Goal: Use online tool/utility: Utilize a website feature to perform a specific function

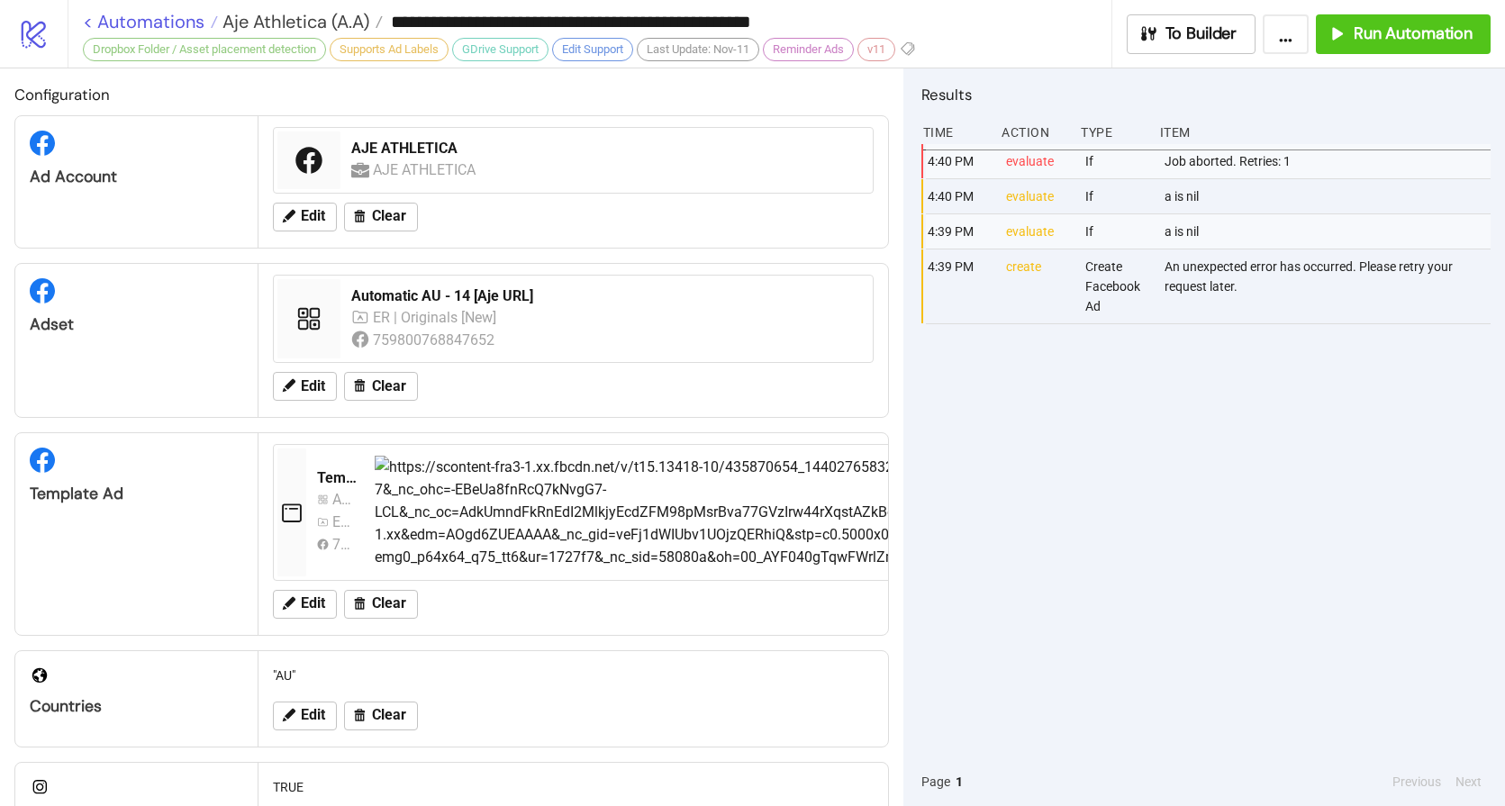
click at [130, 13] on link "< Automations" at bounding box center [150, 22] width 135 height 18
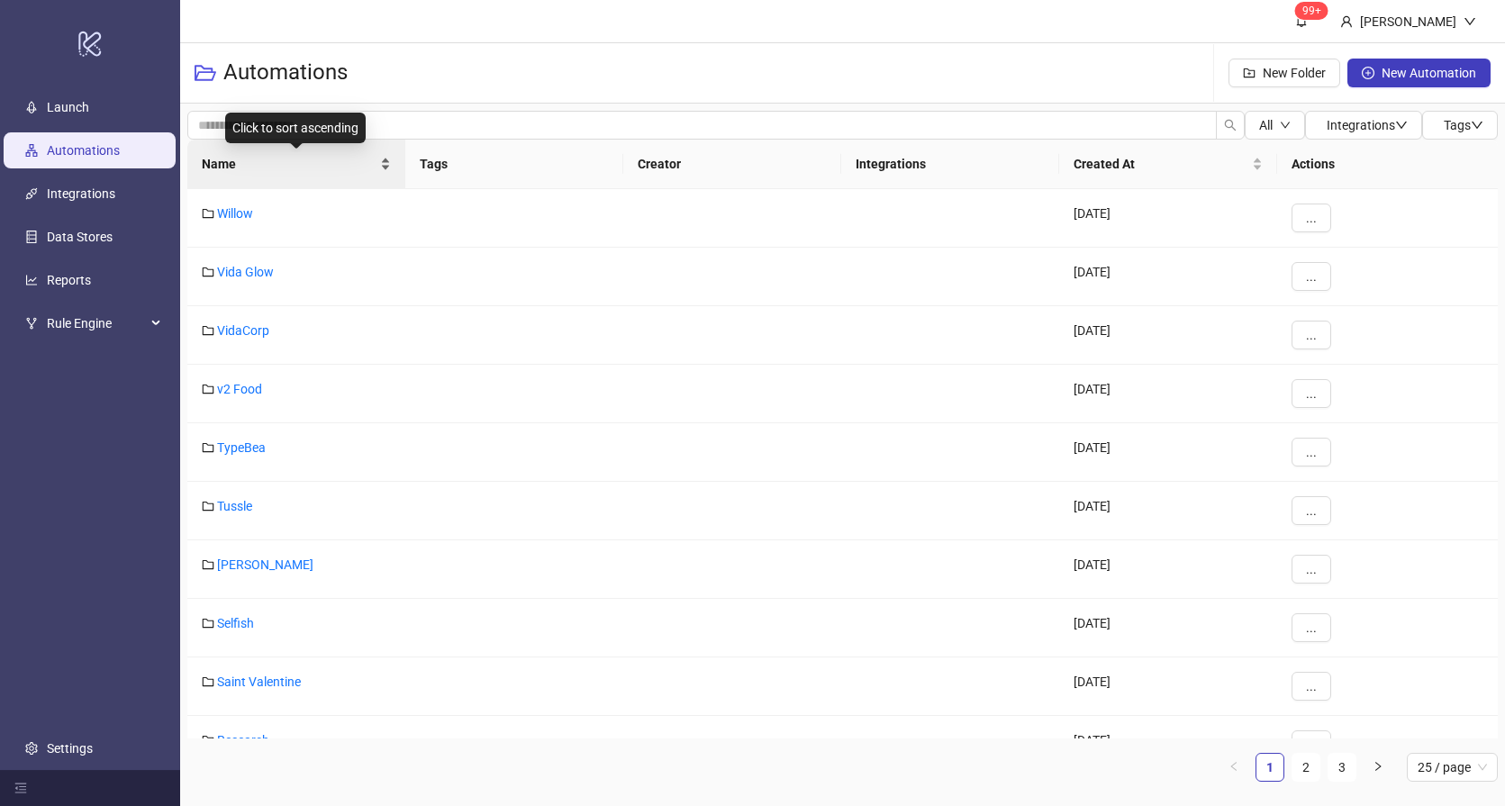
click at [274, 174] on div "Name" at bounding box center [296, 164] width 189 height 20
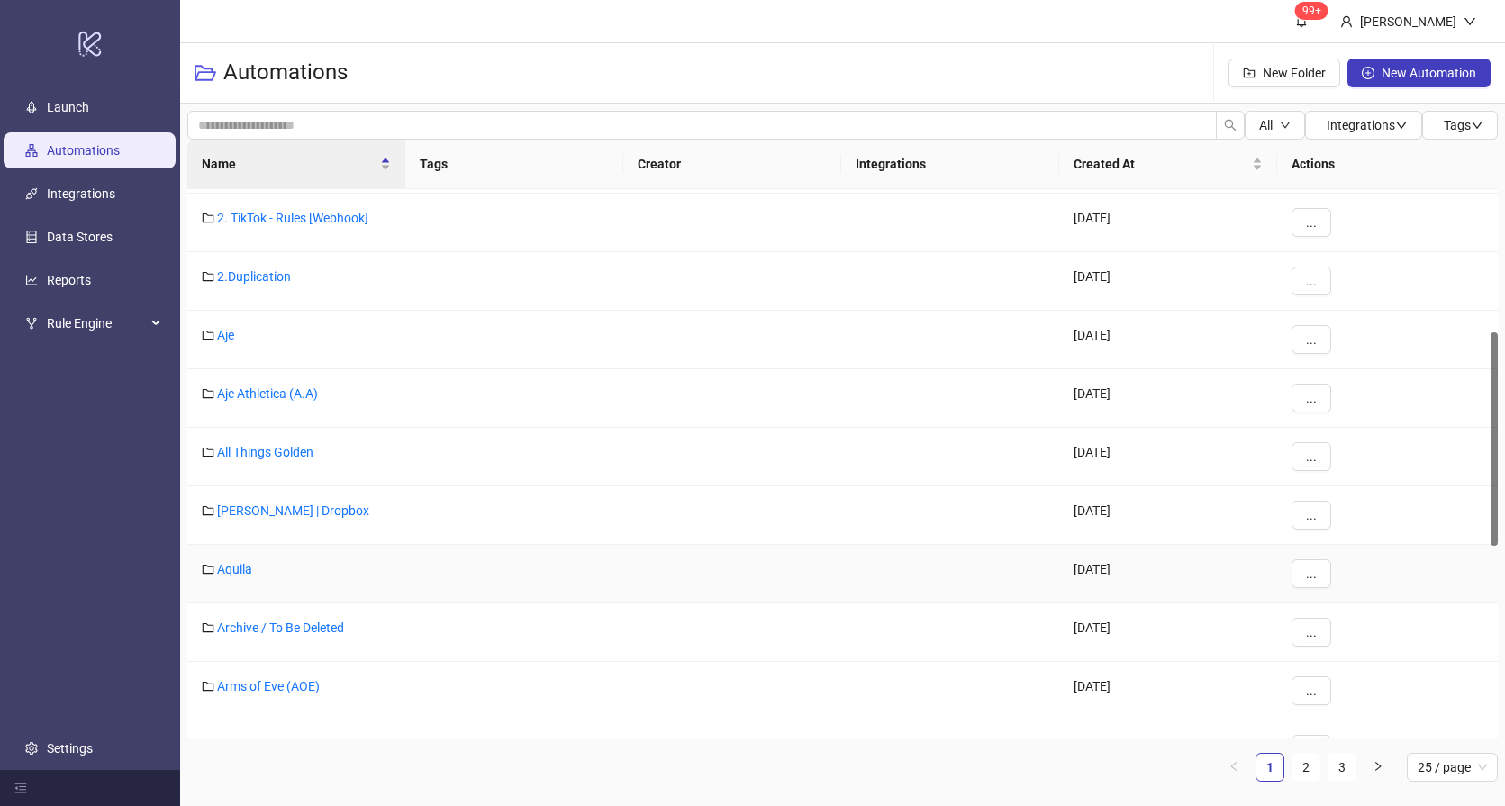
scroll to position [372, 0]
click at [230, 564] on link "Aquila" at bounding box center [234, 565] width 35 height 14
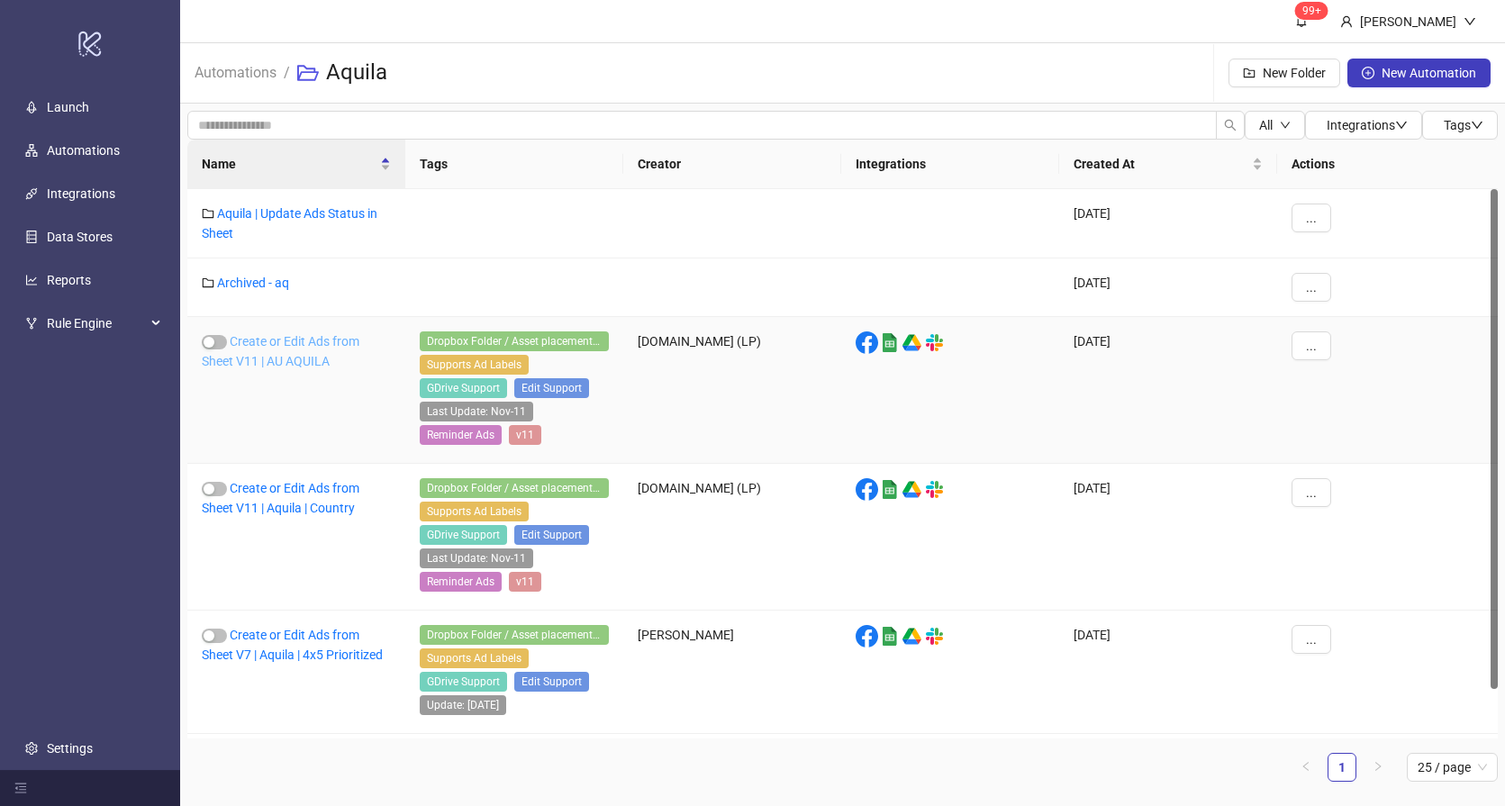
click at [305, 364] on link "Create or Edit Ads from Sheet V11 | AU AQUILA" at bounding box center [281, 351] width 158 height 34
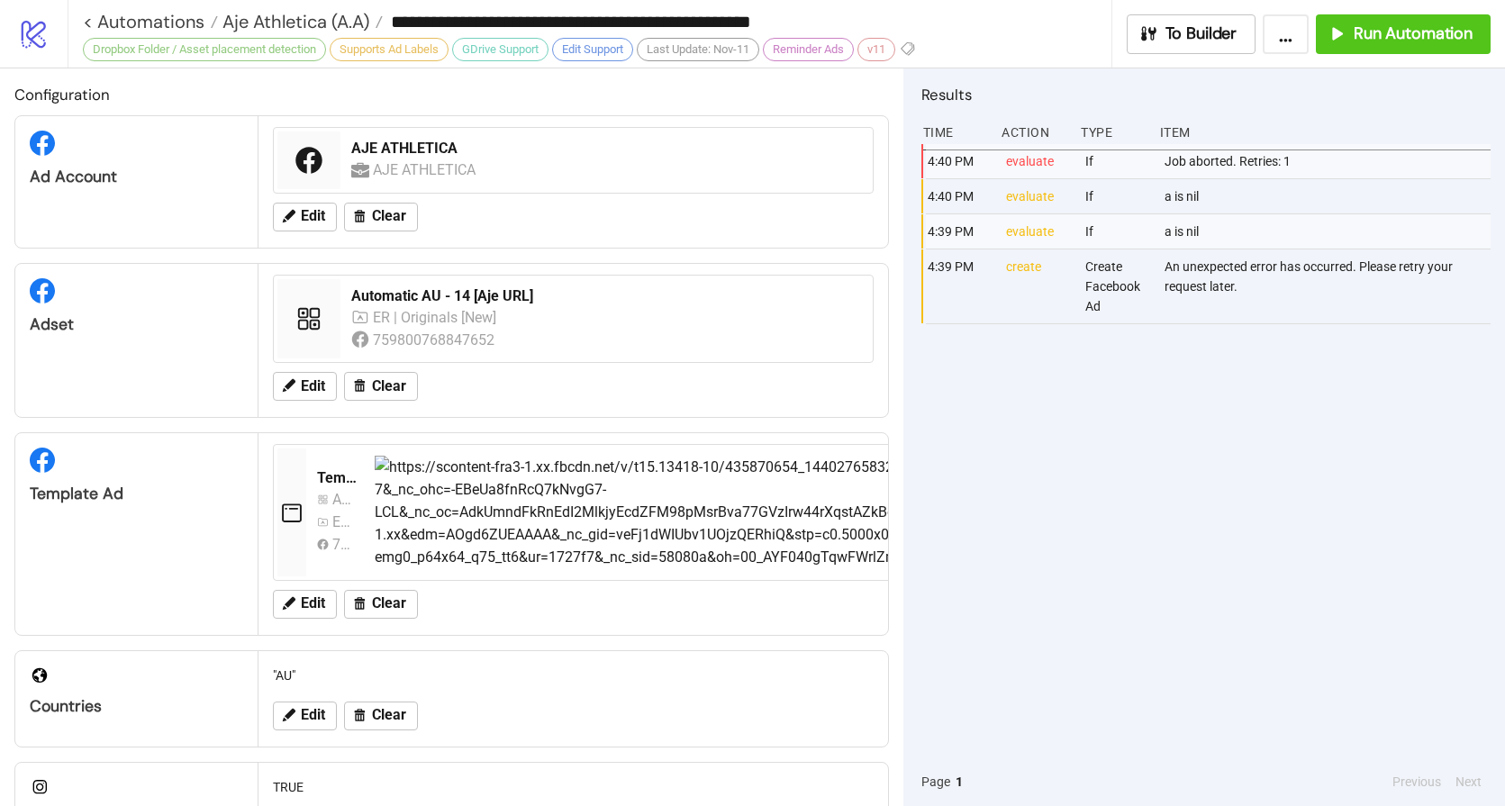
type input "**********"
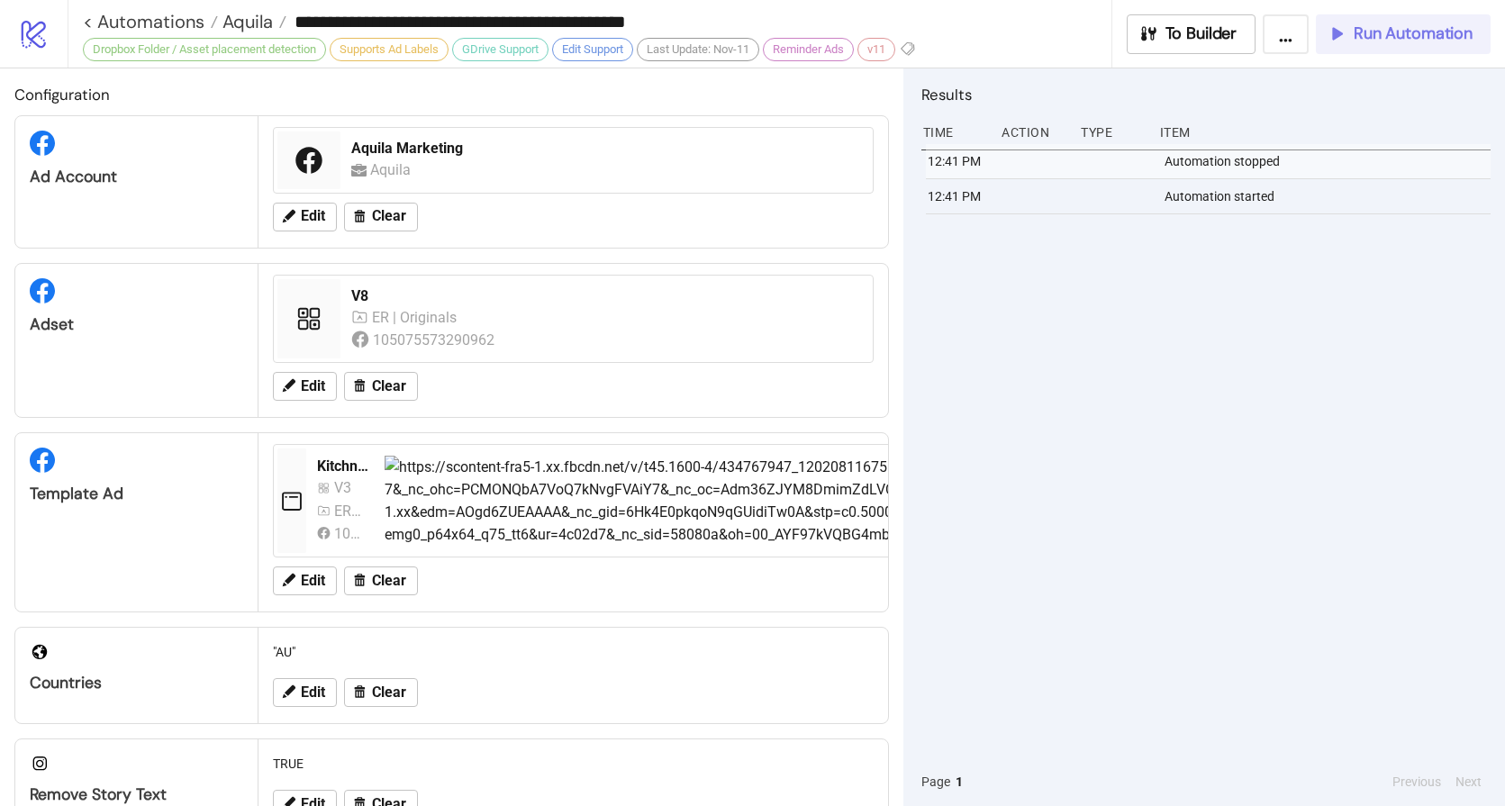
click at [1391, 32] on span "Run Automation" at bounding box center [1413, 33] width 119 height 21
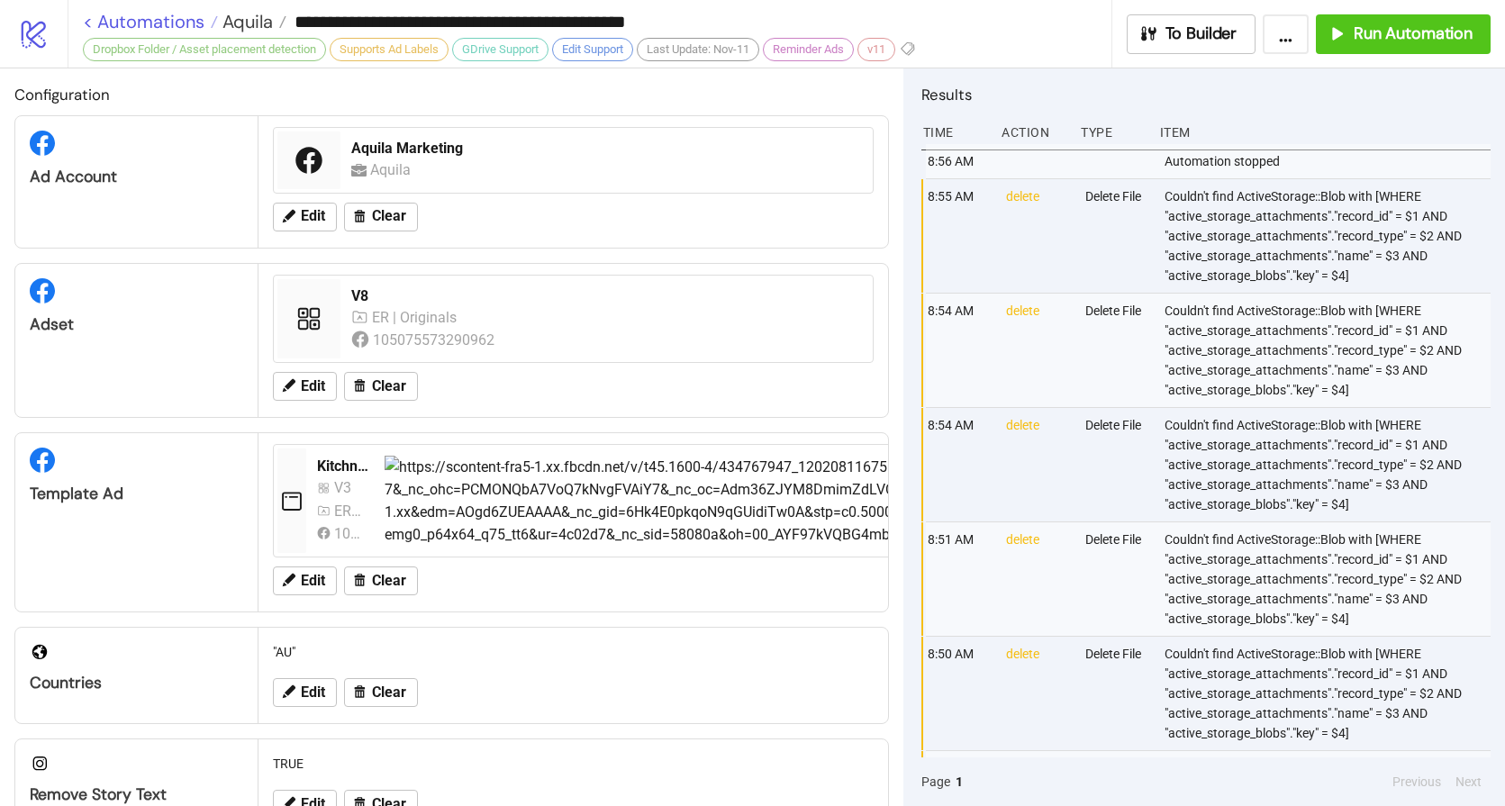
click at [170, 26] on link "< Automations" at bounding box center [150, 22] width 135 height 18
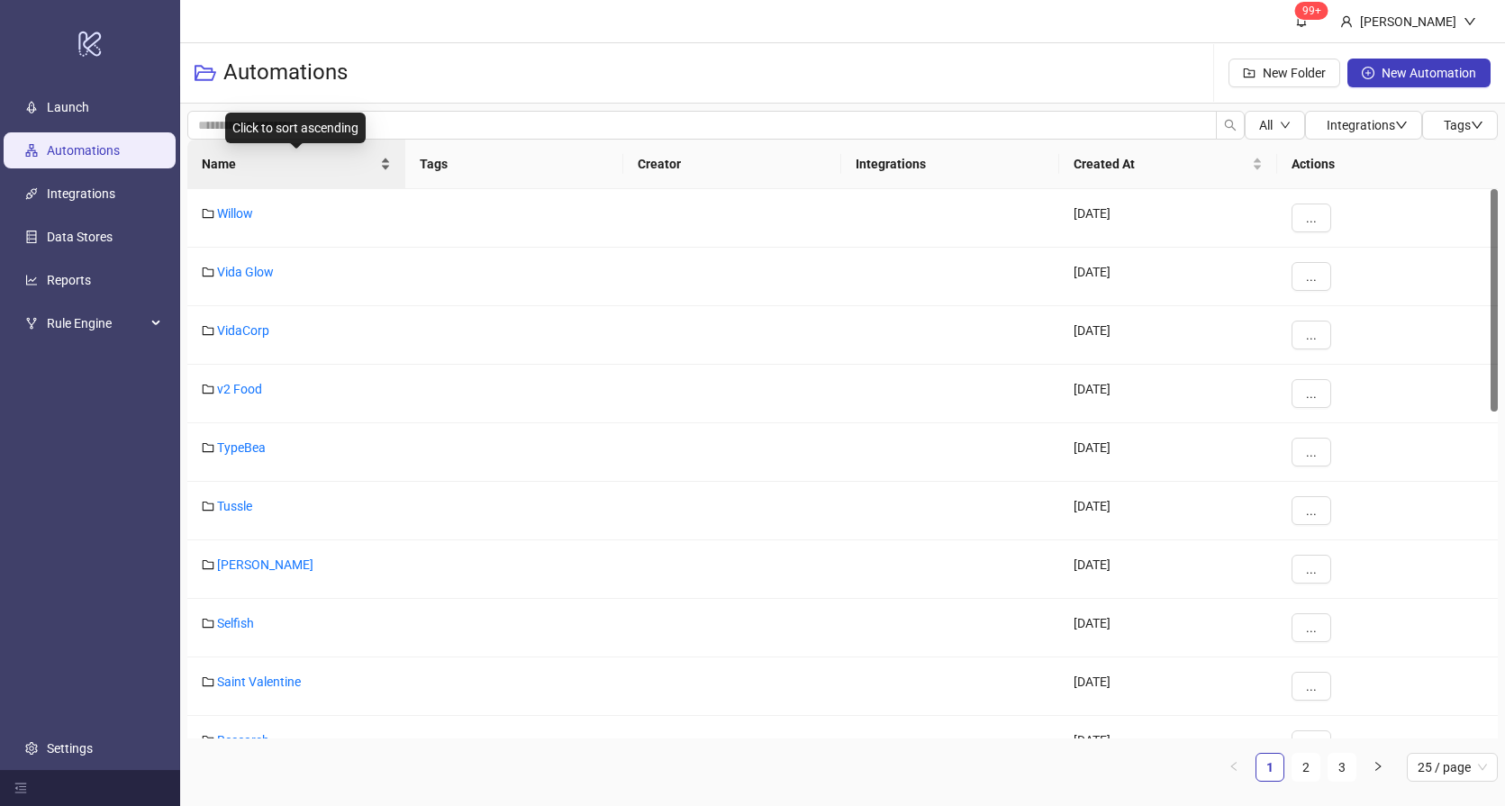
click at [262, 166] on span "Name" at bounding box center [289, 164] width 175 height 20
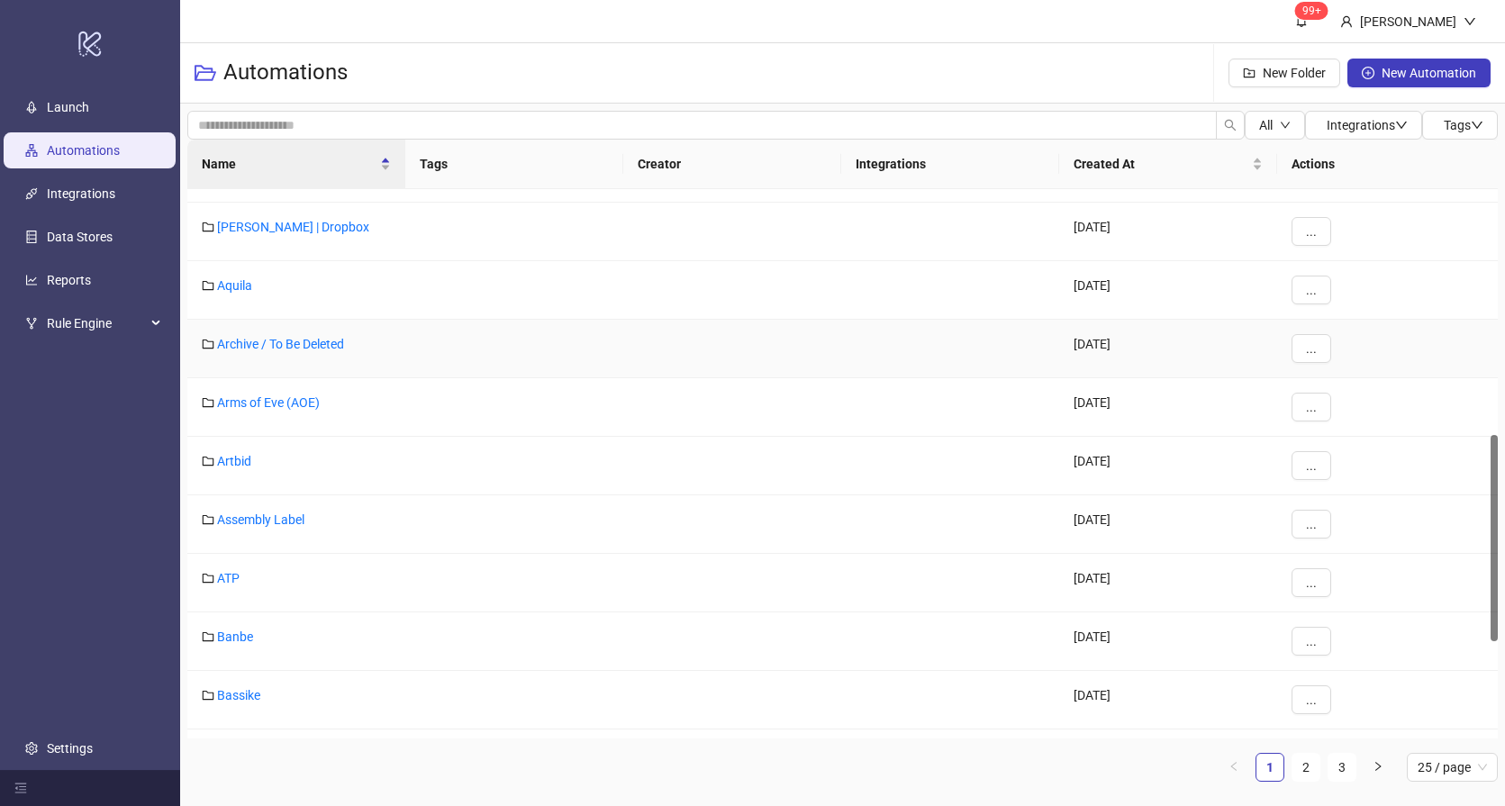
scroll to position [936, 0]
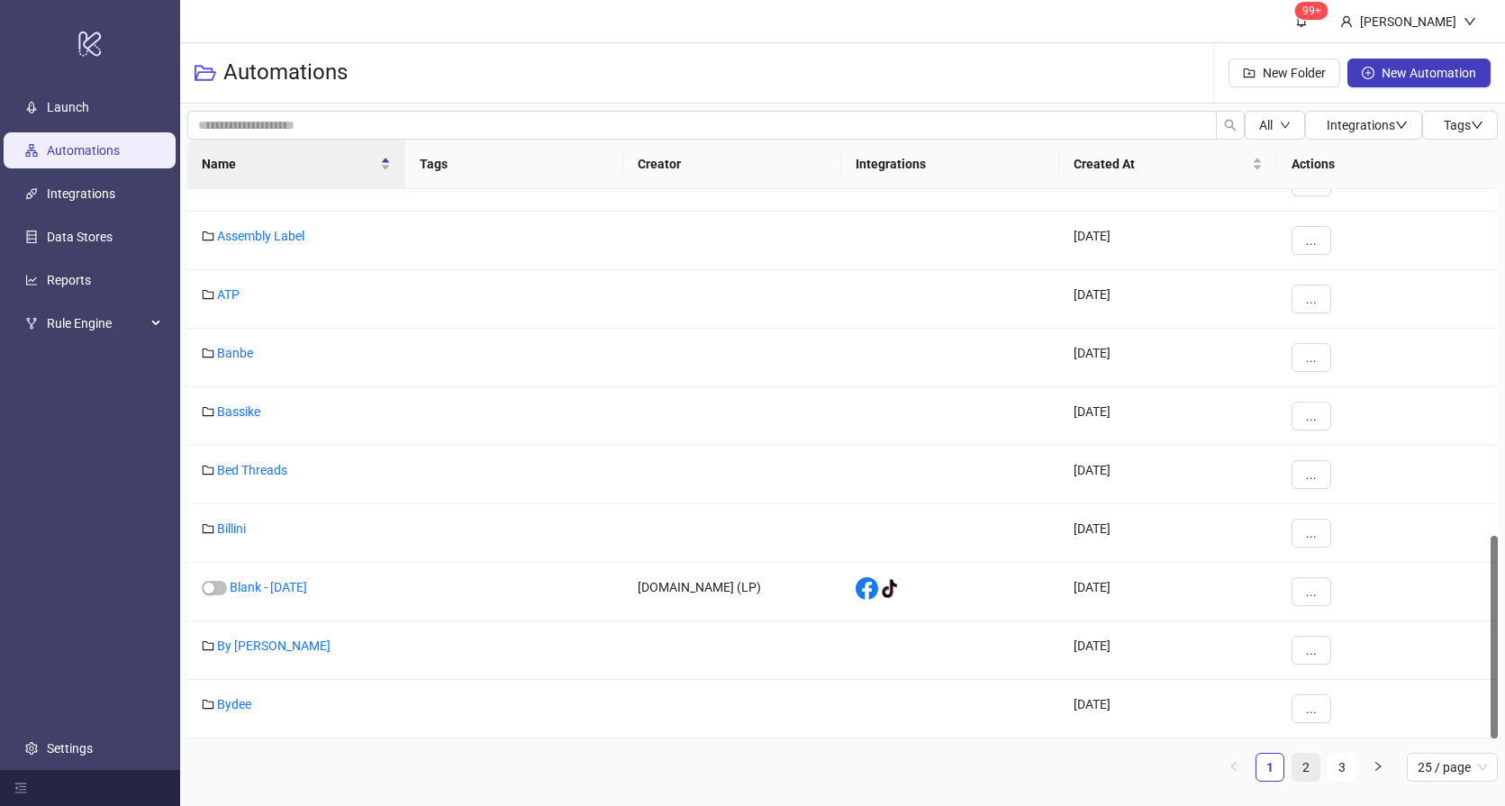
click at [1300, 767] on link "2" at bounding box center [1305, 767] width 27 height 27
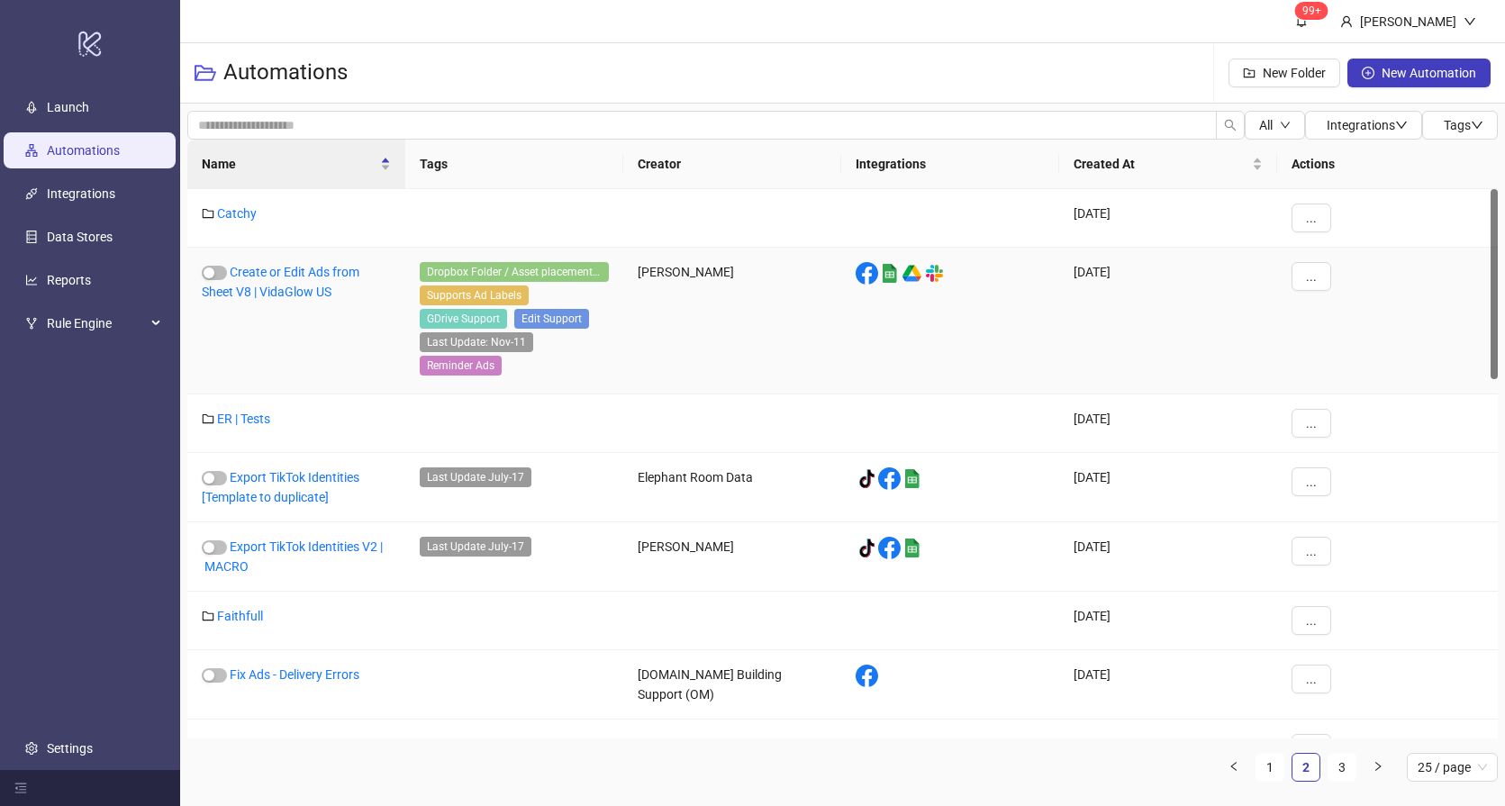
scroll to position [333, 0]
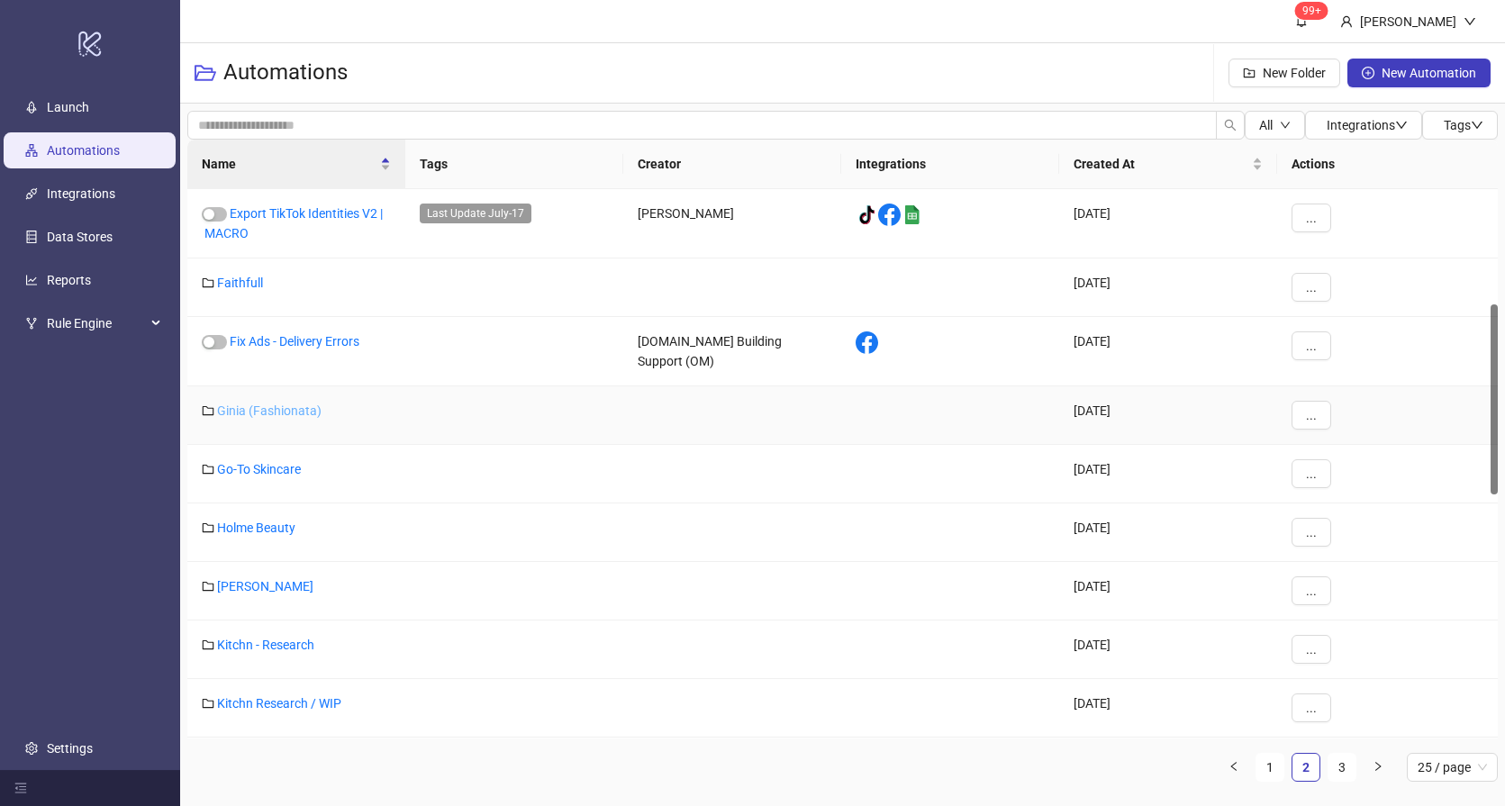
click at [258, 404] on link "Ginia (Fashionata)" at bounding box center [269, 411] width 104 height 14
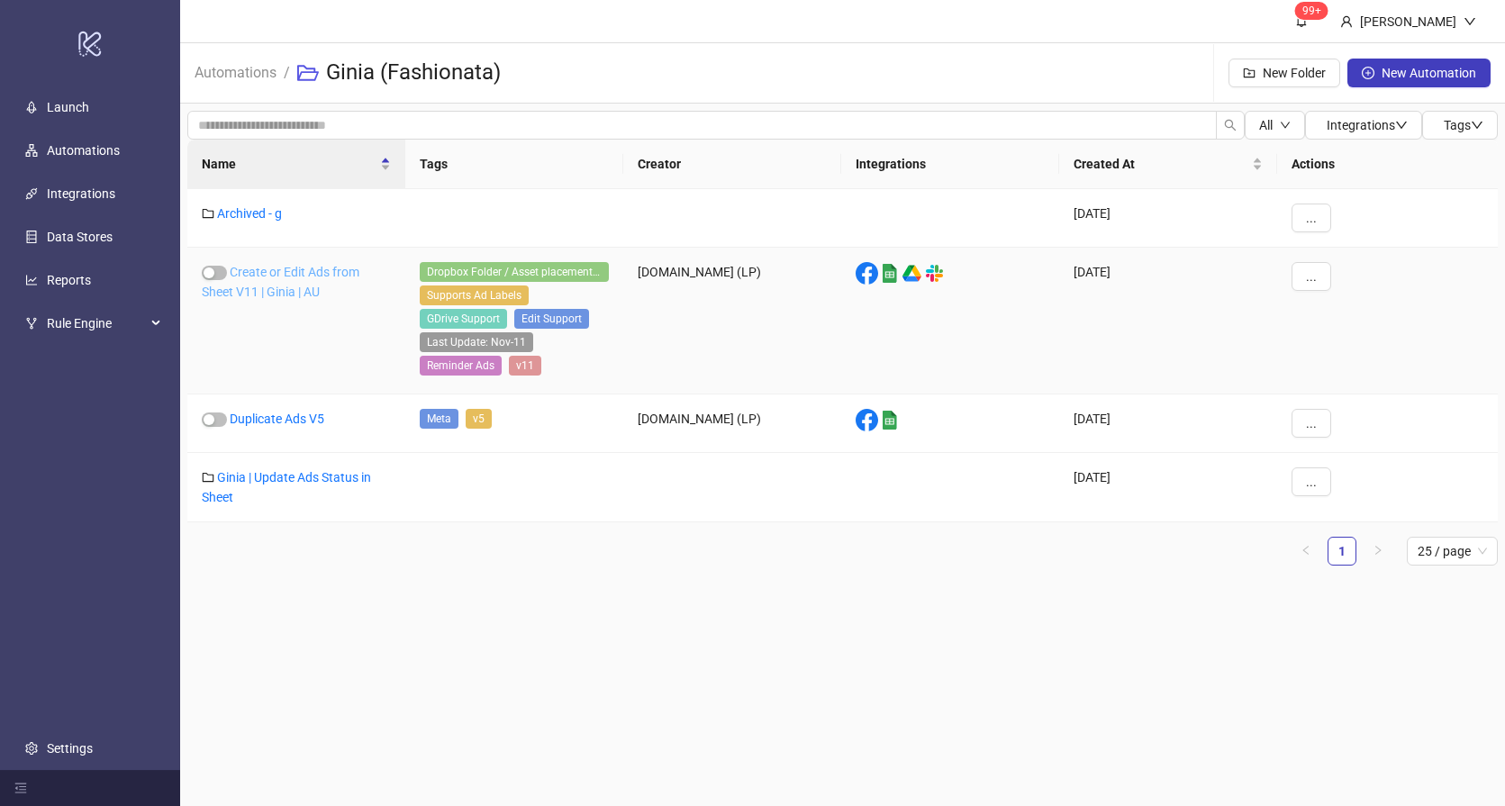
click at [283, 274] on link "Create or Edit Ads from Sheet V11 | Ginia | AU" at bounding box center [281, 282] width 158 height 34
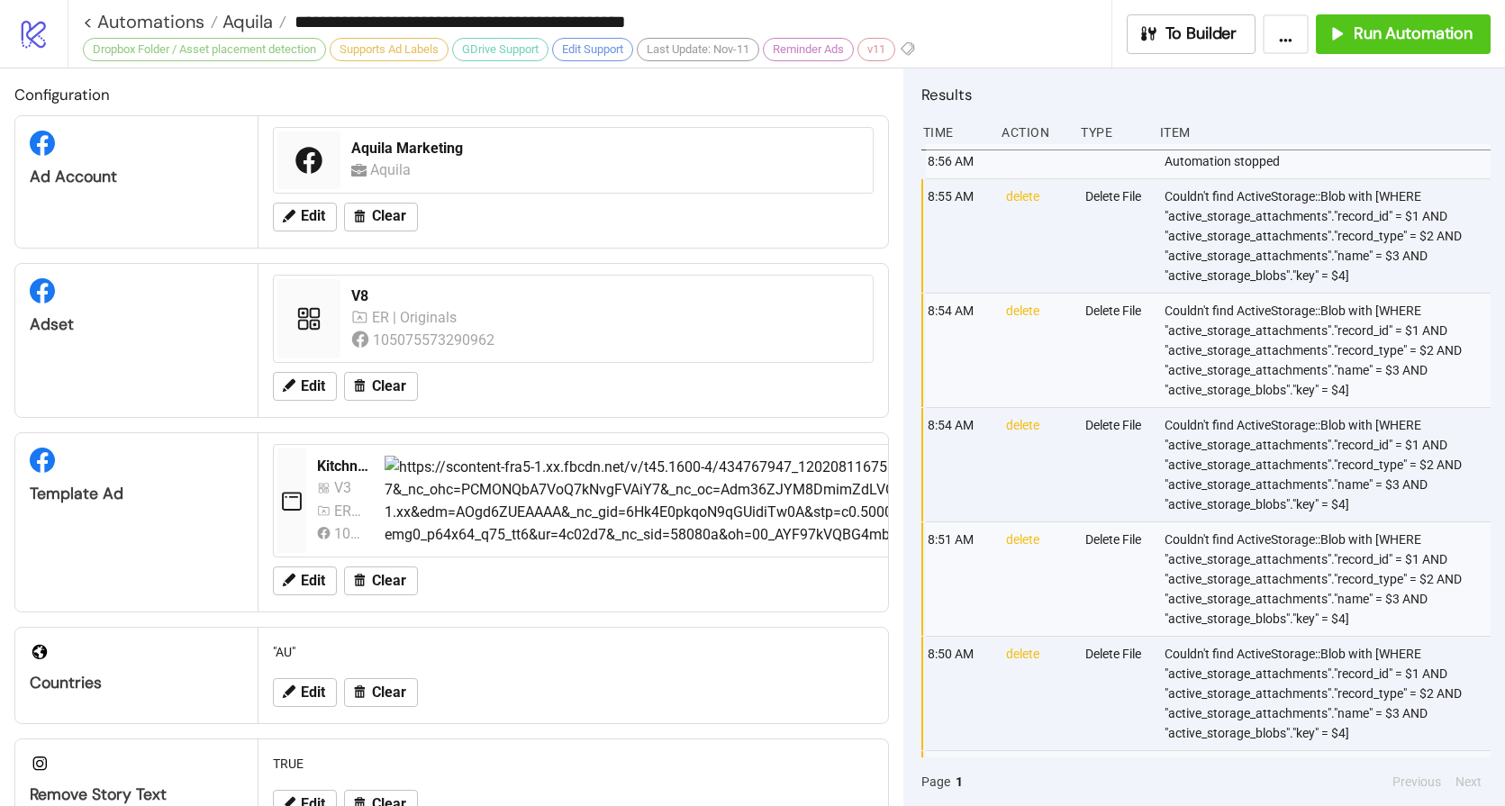
type input "**********"
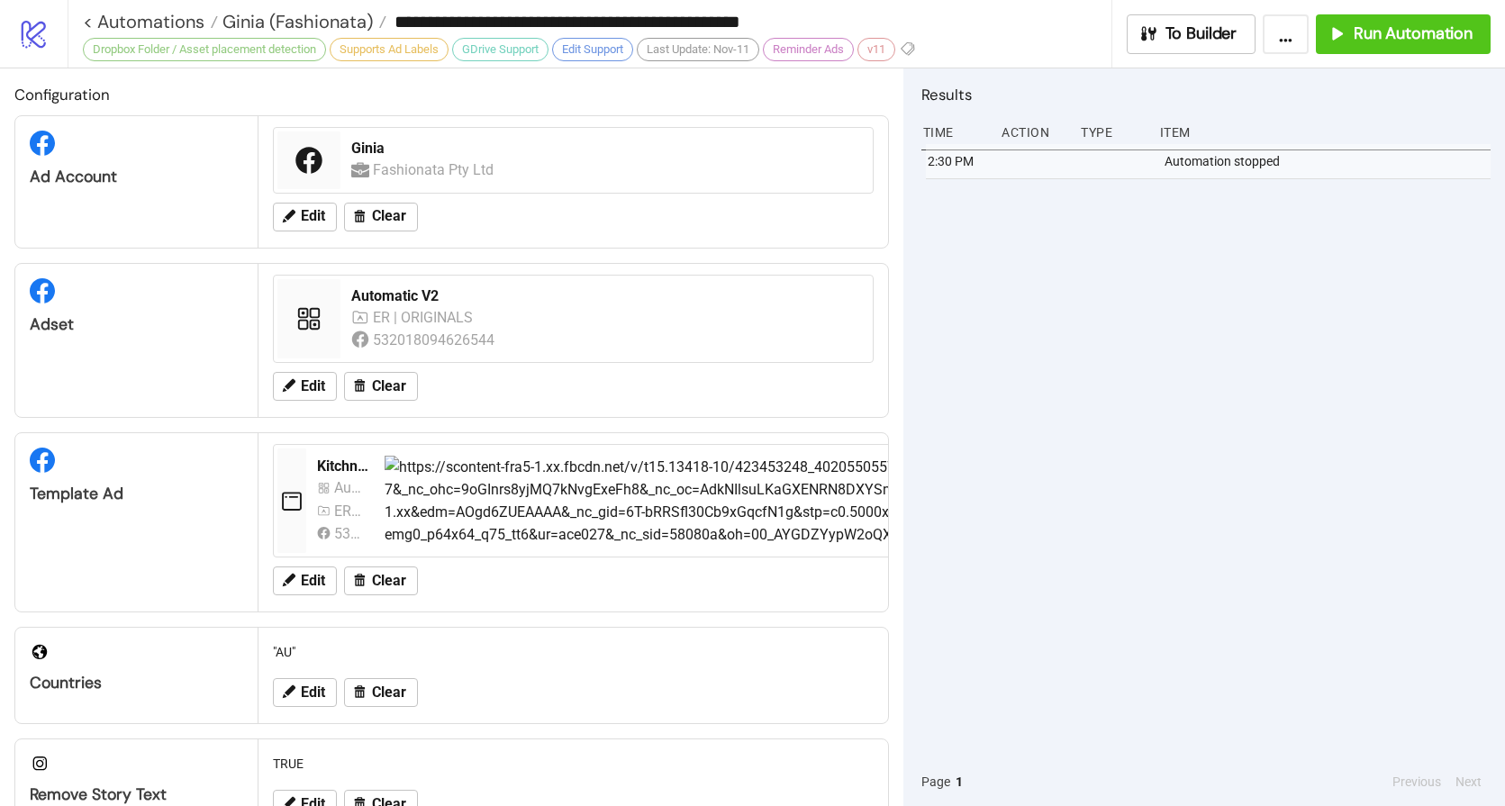
click at [1214, 252] on div "2:30 PM Automation stopped" at bounding box center [1205, 450] width 569 height 613
click at [1405, 44] on button "Run Automation" at bounding box center [1403, 34] width 175 height 40
